Goal: Information Seeking & Learning: Find specific page/section

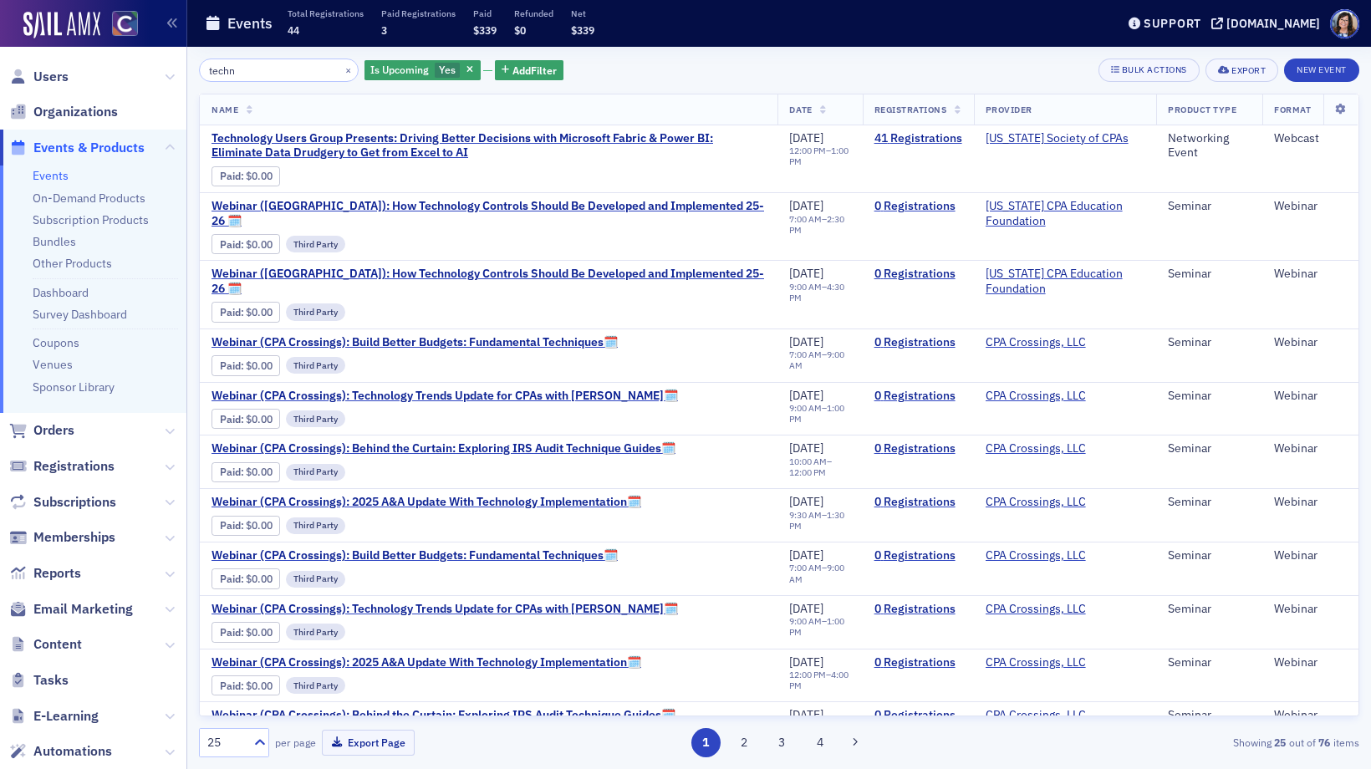
click at [94, 148] on span "Events & Products" at bounding box center [88, 148] width 111 height 18
drag, startPoint x: 274, startPoint y: 65, endPoint x: 191, endPoint y: 56, distance: 84.1
click at [191, 56] on div "techn × Is Upcoming Yes Add Filter Bulk Actions Export New Event Name Date Regi…" at bounding box center [779, 408] width 1184 height 723
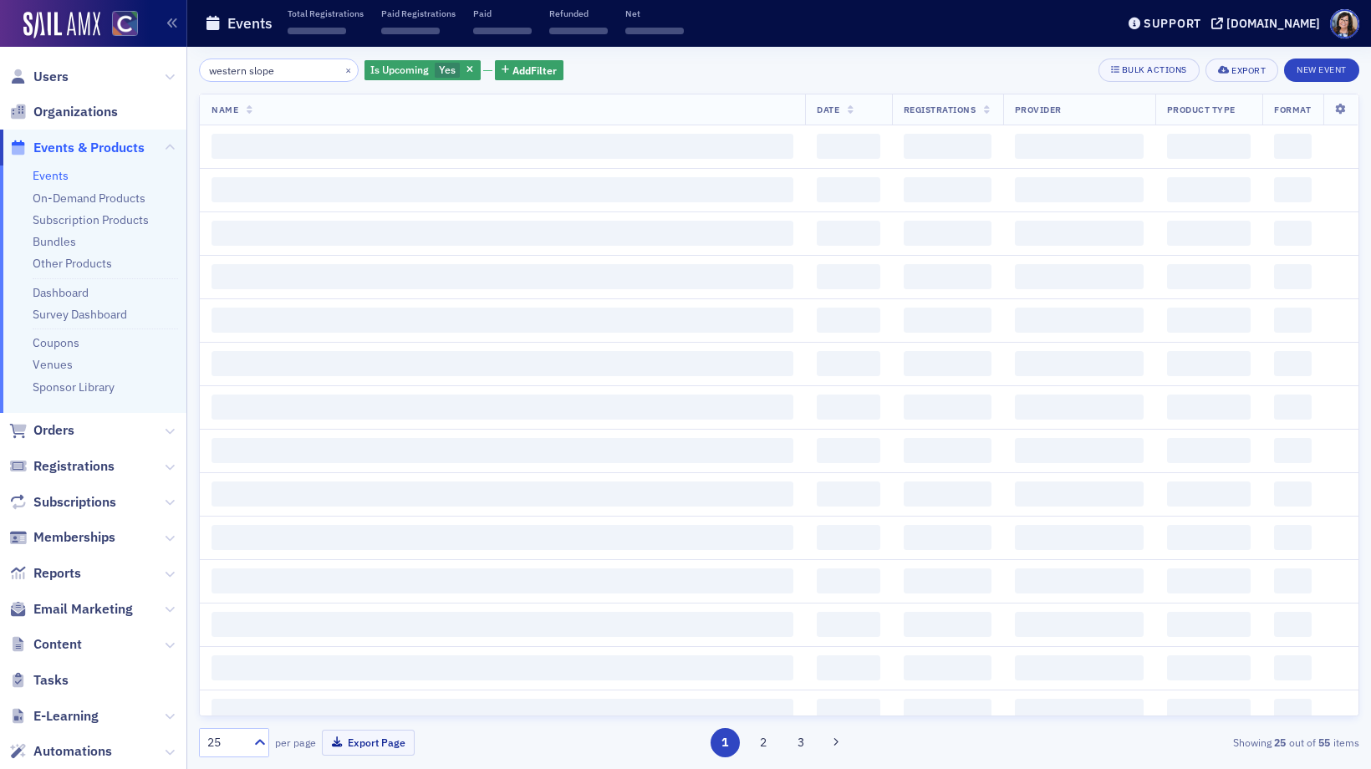
type input "western slope"
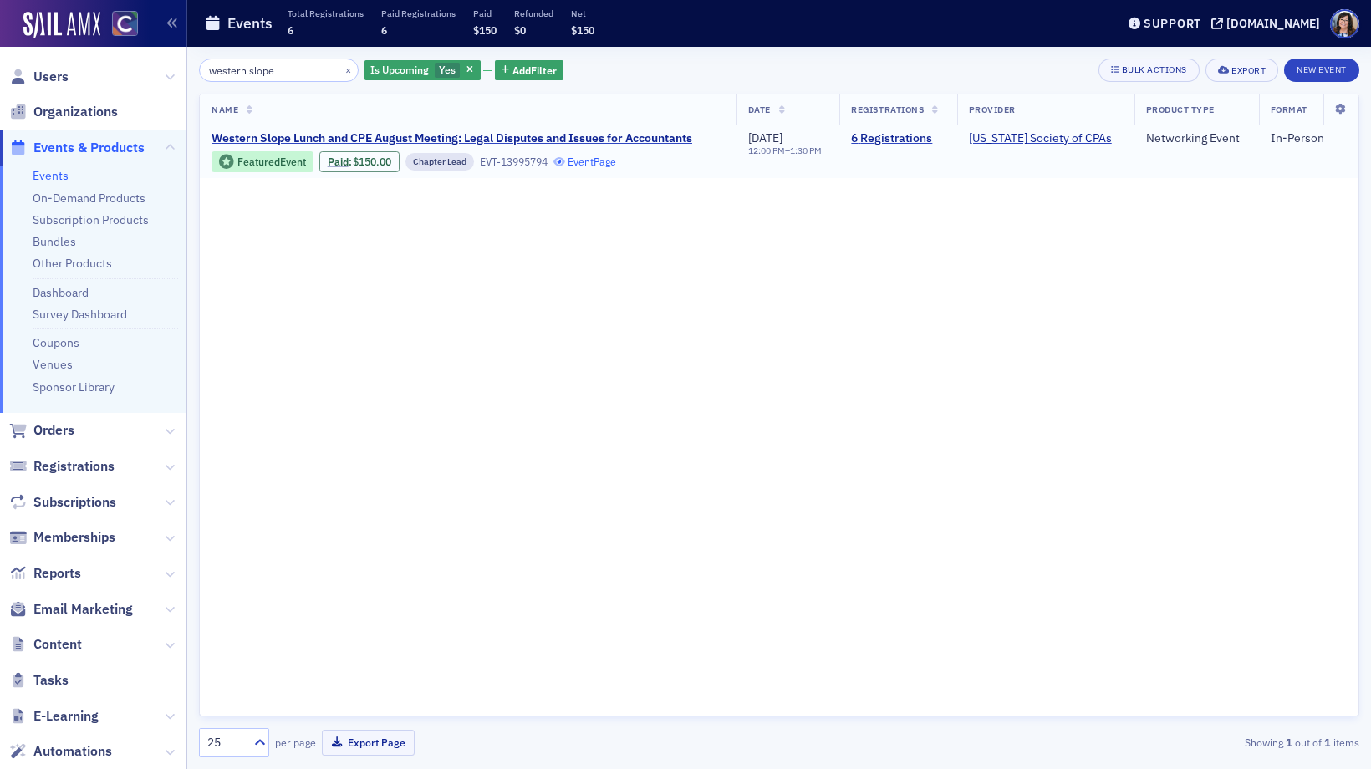
click at [603, 162] on link "Event Page" at bounding box center [586, 162] width 64 height 13
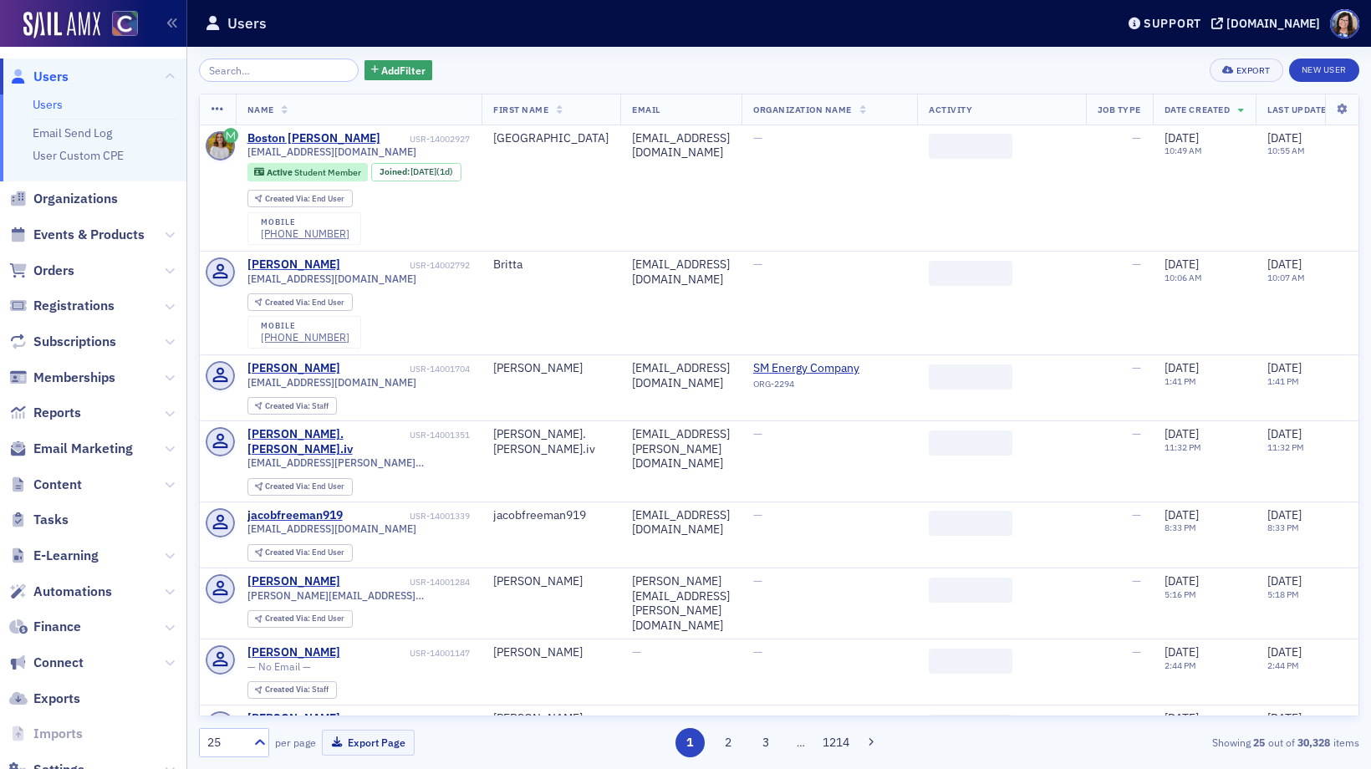
click at [277, 65] on input "search" at bounding box center [279, 70] width 160 height 23
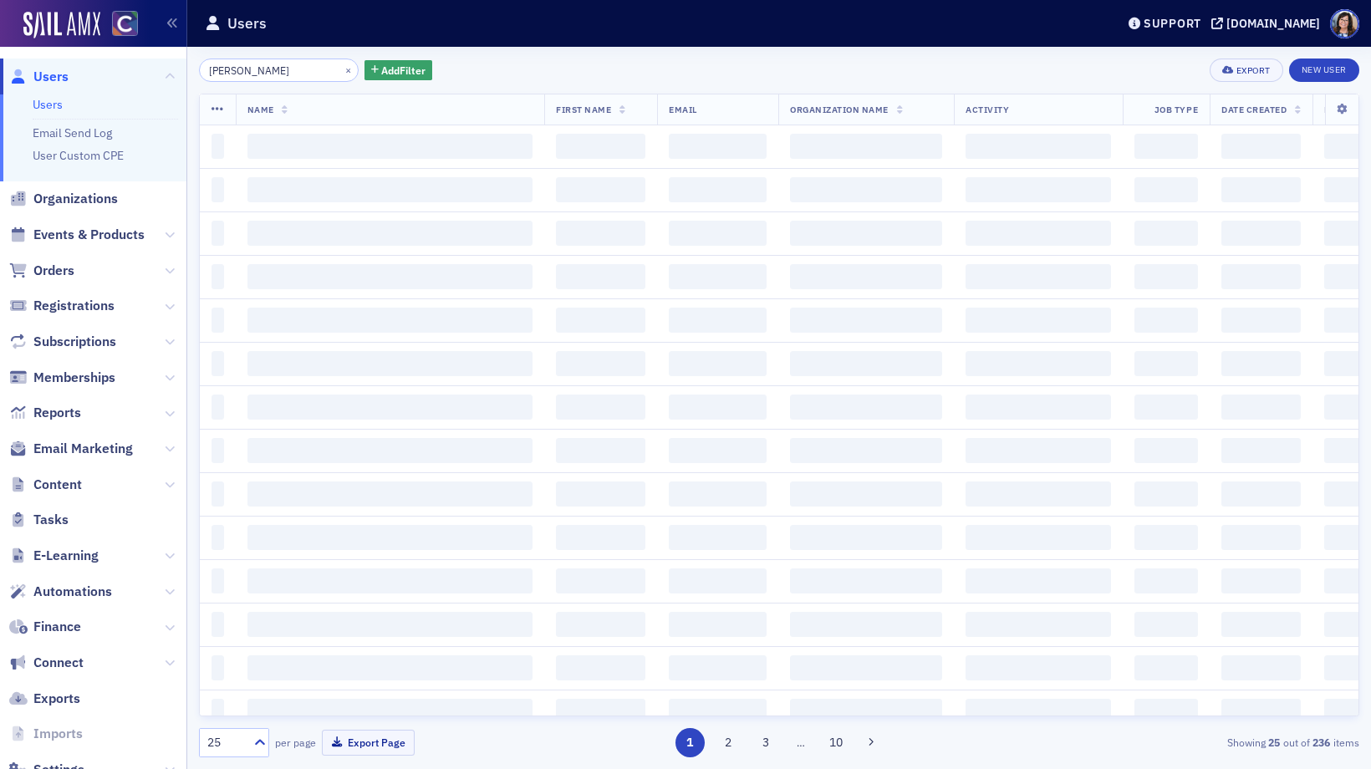
type input "[PERSON_NAME]"
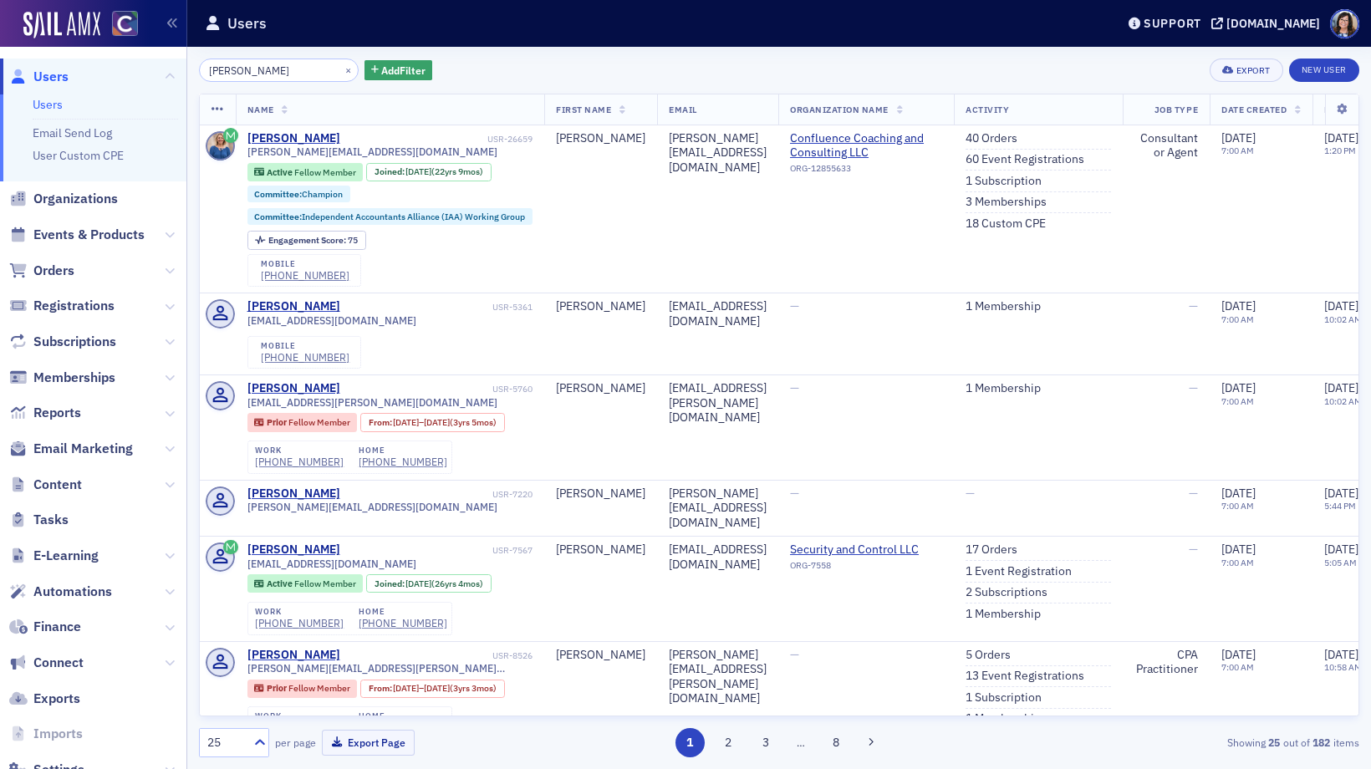
click at [58, 73] on span "Users" at bounding box center [50, 77] width 35 height 18
click at [341, 70] on button "×" at bounding box center [348, 69] width 15 height 15
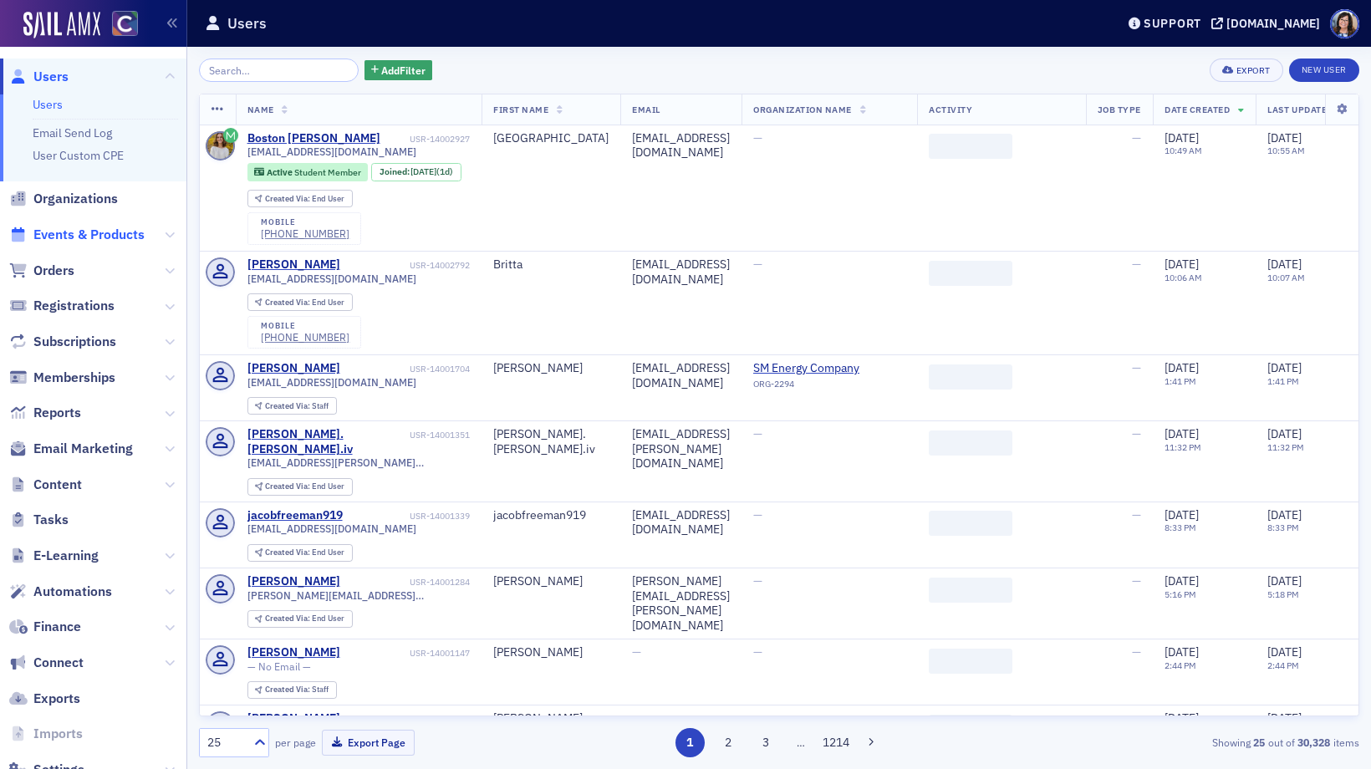
click at [89, 235] on span "Events & Products" at bounding box center [88, 235] width 111 height 18
